Goal: Use online tool/utility: Utilize a website feature to perform a specific function

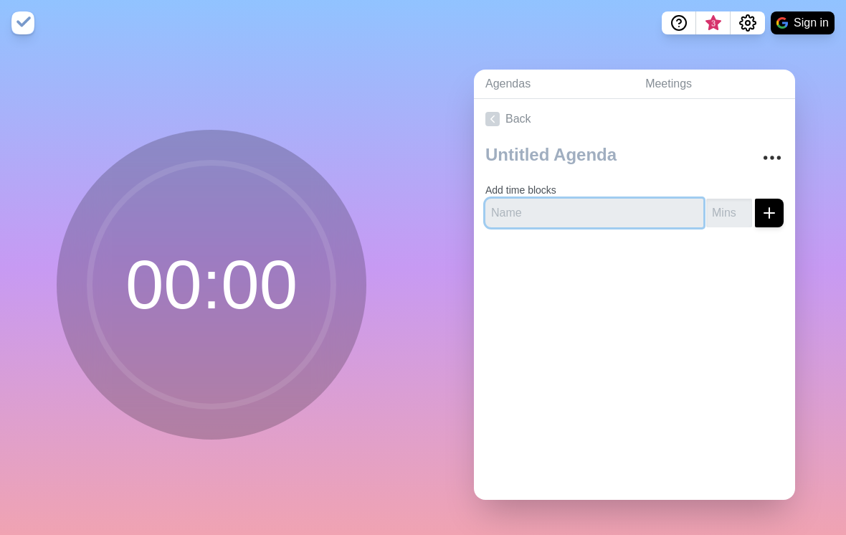
click at [617, 227] on input "text" at bounding box center [594, 213] width 218 height 29
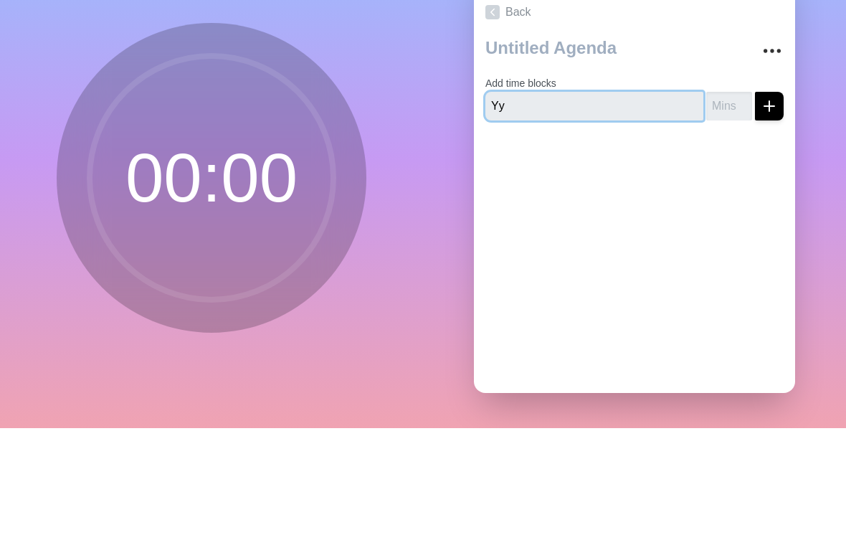
type input "Yy"
click at [764, 204] on icon "submit" at bounding box center [769, 212] width 17 height 17
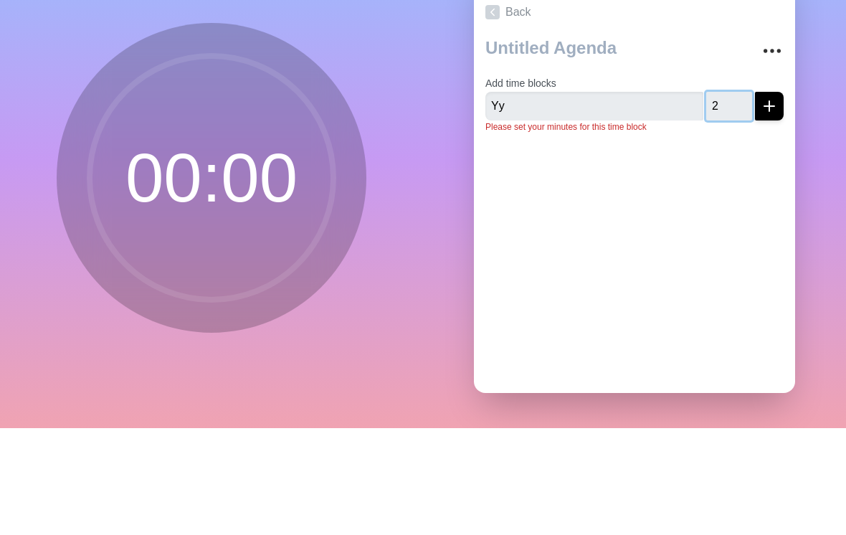
type input "2"
click at [767, 204] on icon "submit" at bounding box center [769, 212] width 17 height 17
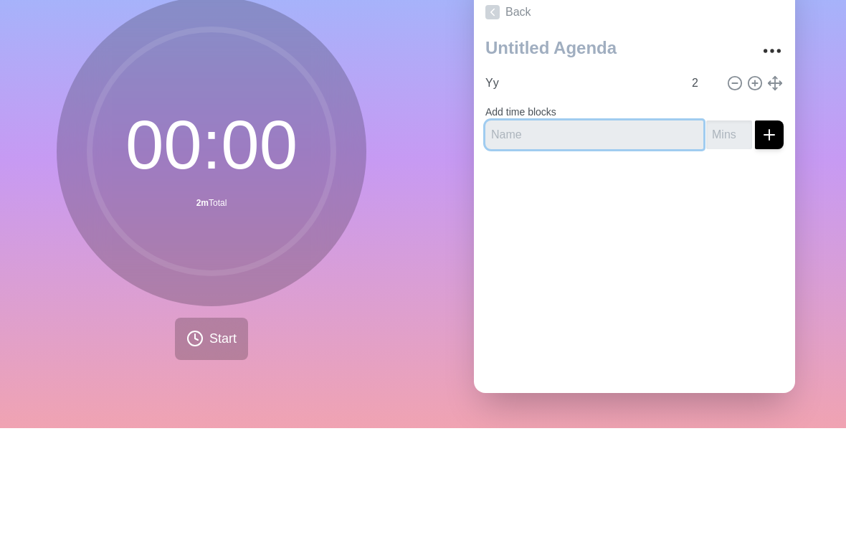
scroll to position [22, 0]
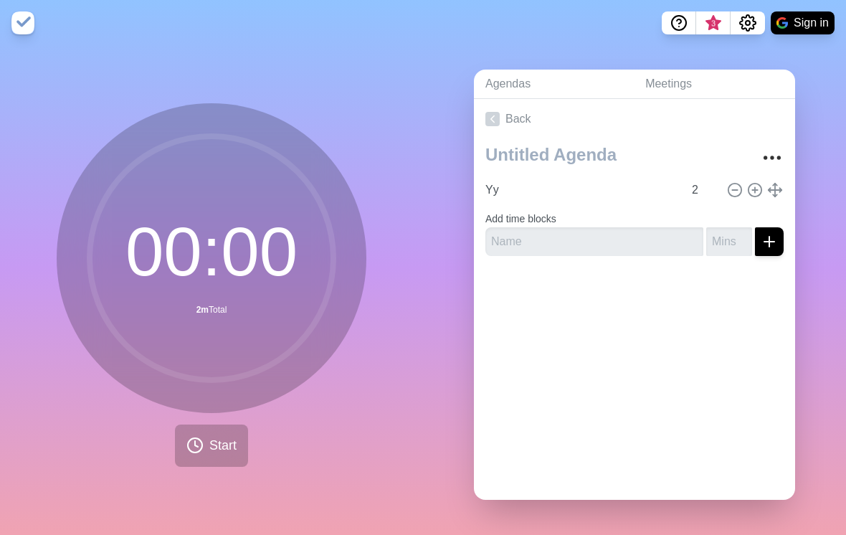
click at [214, 452] on button "Start" at bounding box center [211, 446] width 73 height 42
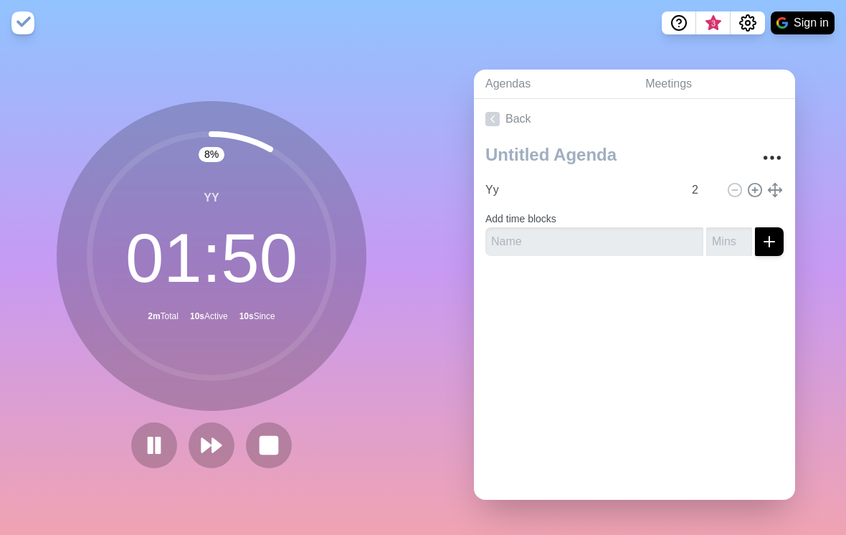
click at [417, 371] on div "8 % Yy 01 : 50 2m Total 10s Active 10s Since" at bounding box center [211, 290] width 423 height 489
click at [815, 387] on div "Agendas Meetings Back Yy 2 Add time blocks" at bounding box center [634, 290] width 423 height 489
click at [214, 440] on button at bounding box center [212, 445] width 46 height 46
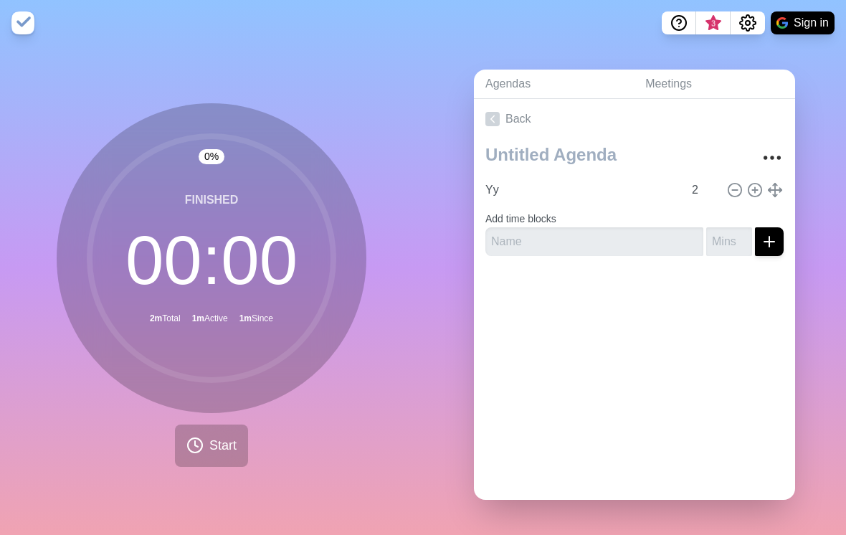
click at [748, 22] on icon "Settings" at bounding box center [747, 22] width 17 height 17
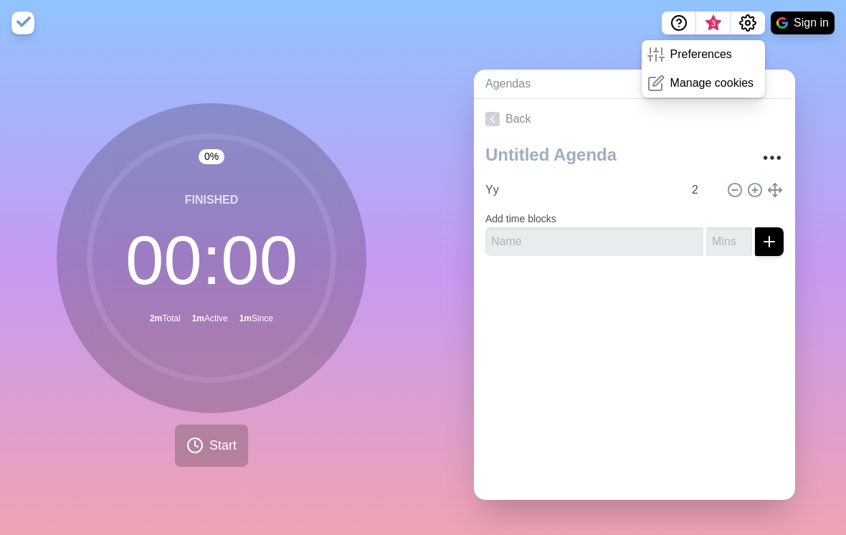
click at [731, 81] on p "Manage cookies" at bounding box center [713, 83] width 84 height 17
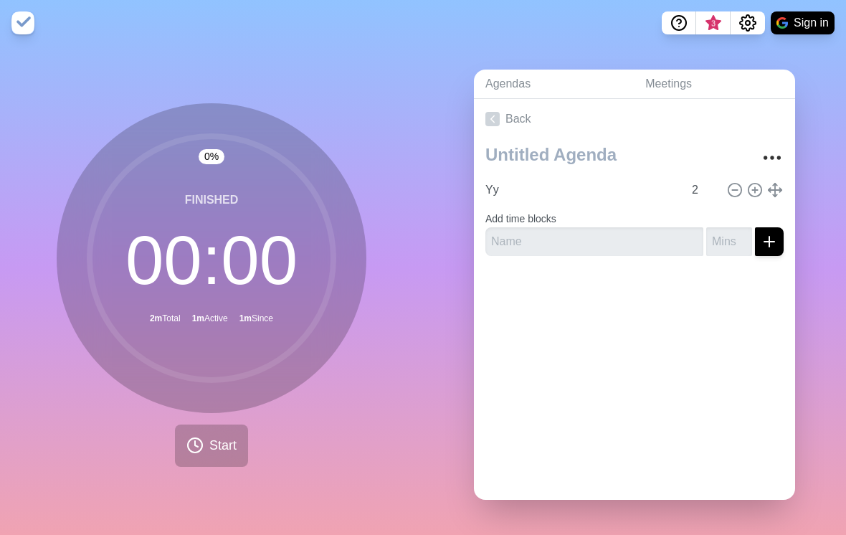
click at [748, 21] on circle "Settings" at bounding box center [748, 23] width 4 height 4
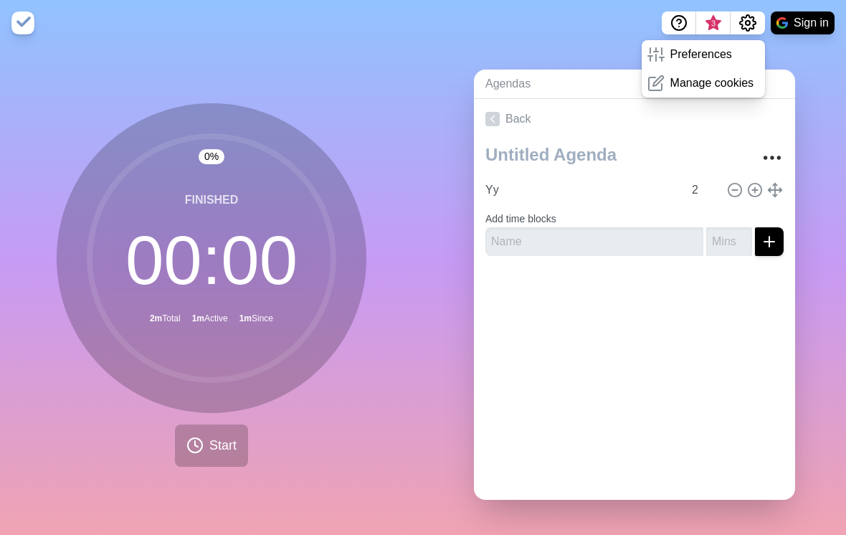
click at [711, 52] on p "Preferences" at bounding box center [702, 54] width 62 height 17
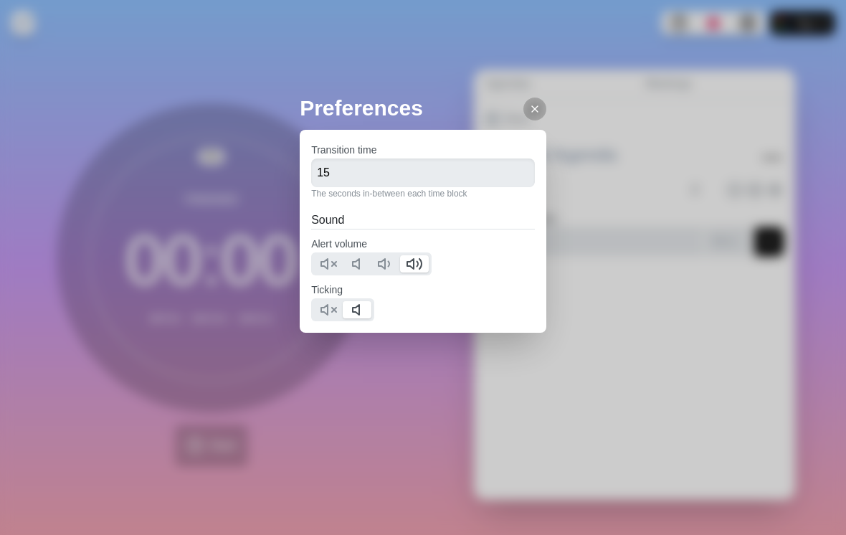
click at [322, 318] on icon at bounding box center [328, 309] width 17 height 17
click at [364, 415] on div "Preferences Transition time 15 The seconds in-between each time block Sound Ale…" at bounding box center [423, 267] width 846 height 535
click at [218, 467] on button "Start" at bounding box center [211, 446] width 73 height 42
